Goal: Task Accomplishment & Management: Use online tool/utility

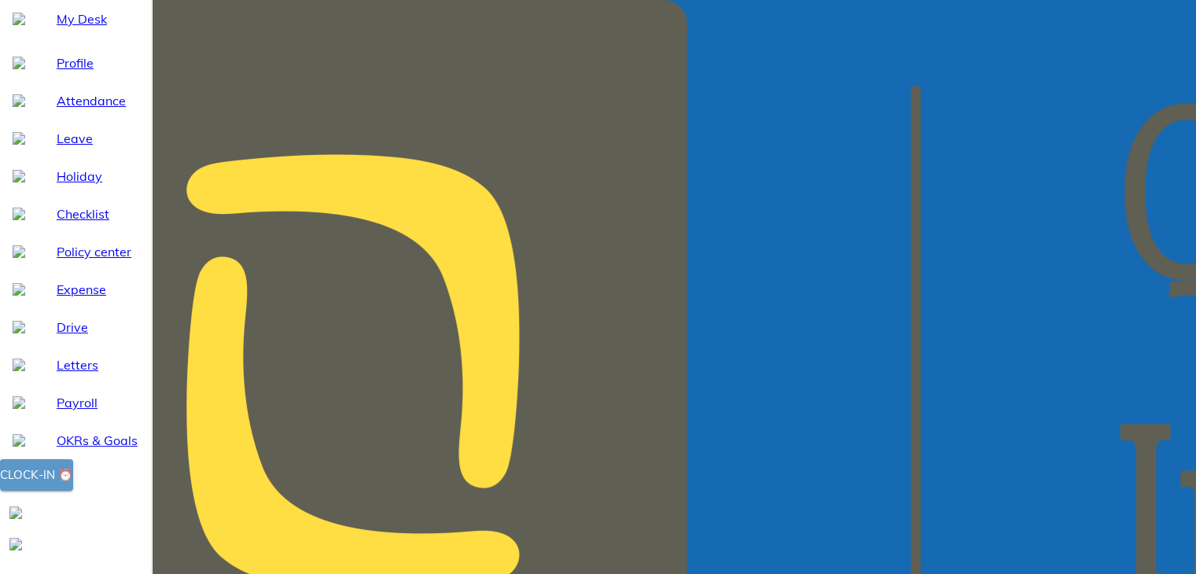
click at [73, 490] on button "Clock-in ⏰" at bounding box center [36, 474] width 73 height 31
